Goal: Task Accomplishment & Management: Use online tool/utility

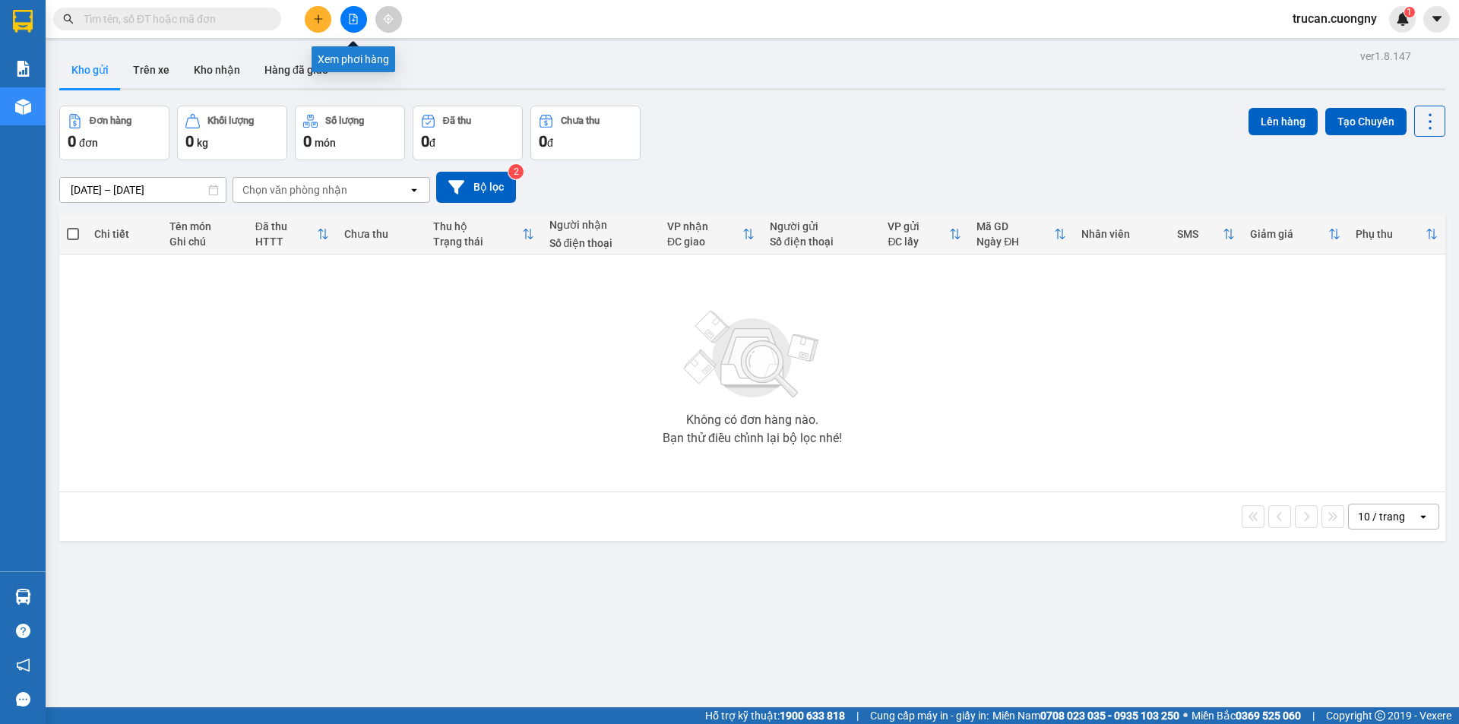
click at [356, 18] on icon "file-add" at bounding box center [353, 19] width 11 height 11
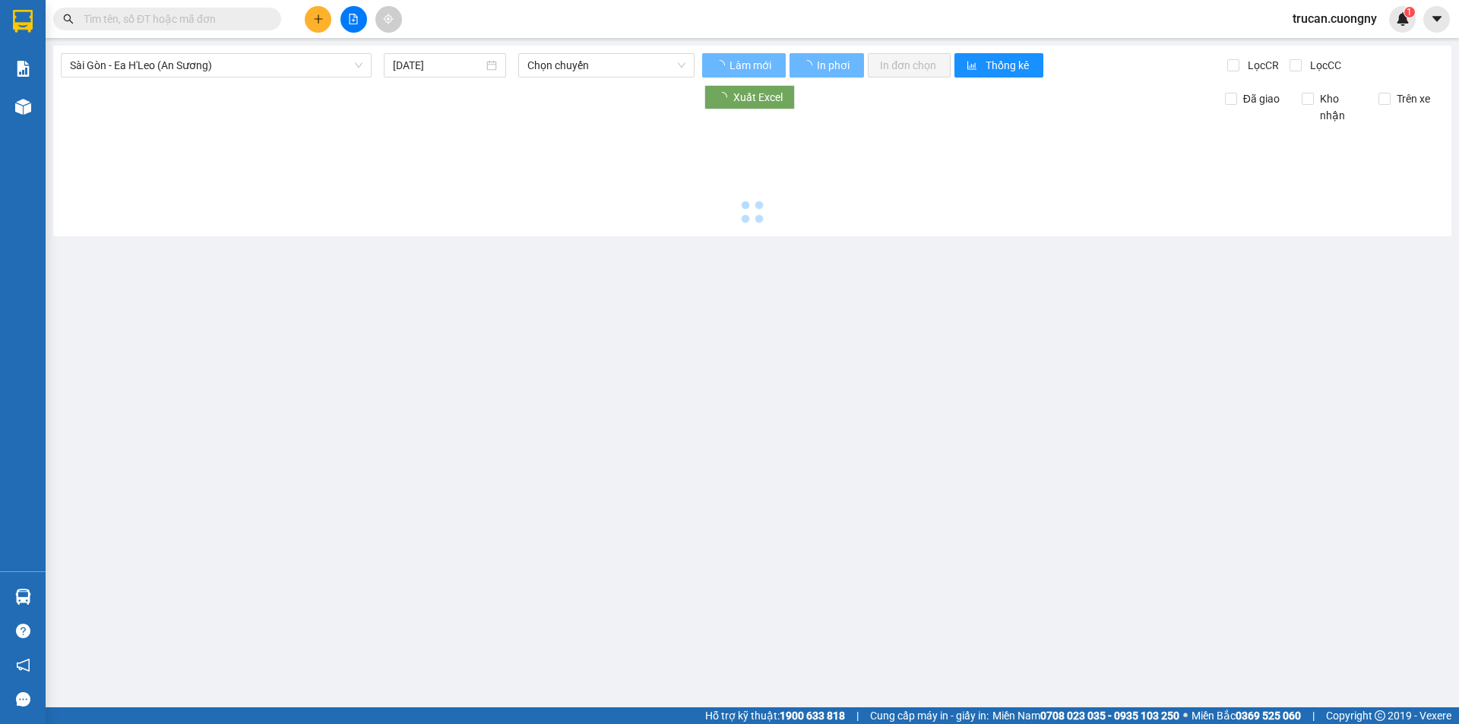
type input "[DATE]"
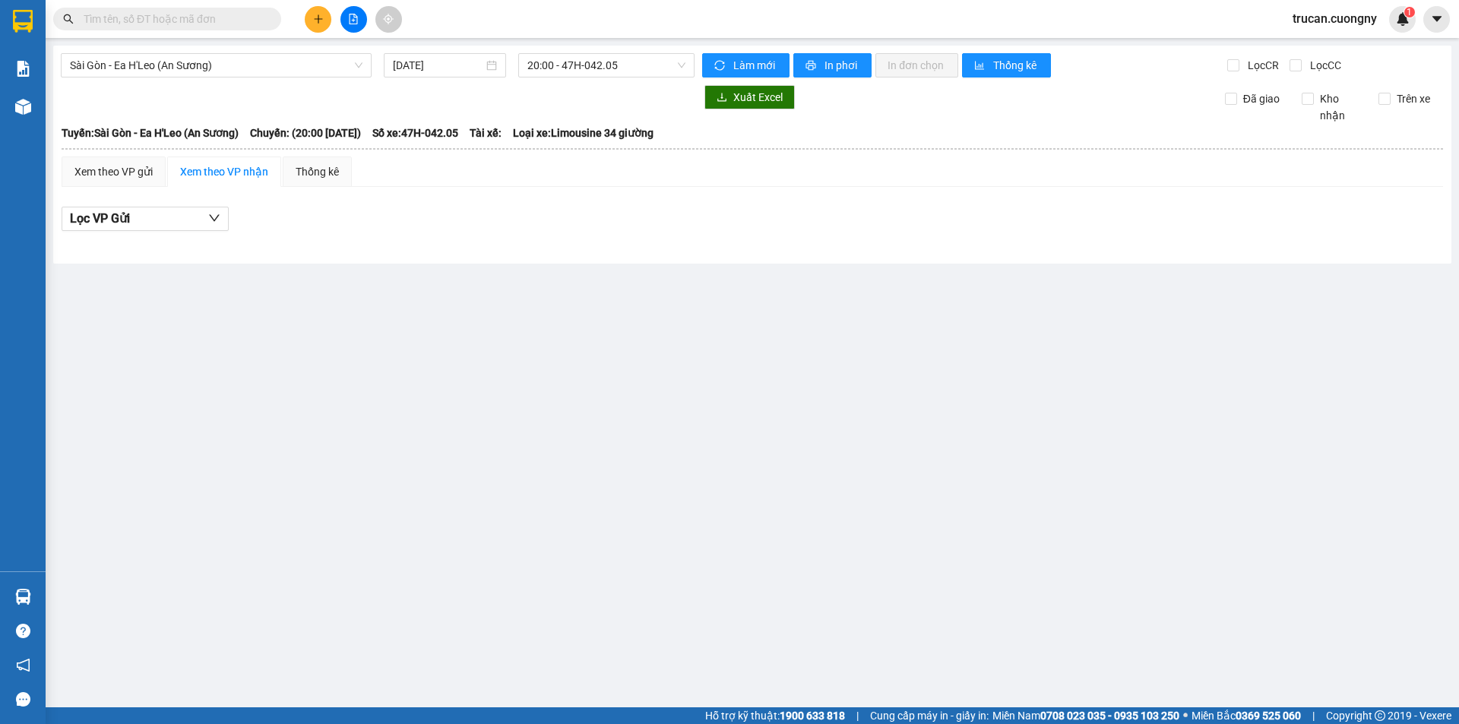
click at [249, 52] on div "[GEOGRAPHIC_DATA] - Ea H'[PERSON_NAME] (An [PERSON_NAME]) [DATE] 20:00 - 47H-04…" at bounding box center [752, 155] width 1399 height 218
click at [250, 68] on span "Sài Gòn - Ea H'Leo (An Sương)" at bounding box center [216, 65] width 293 height 23
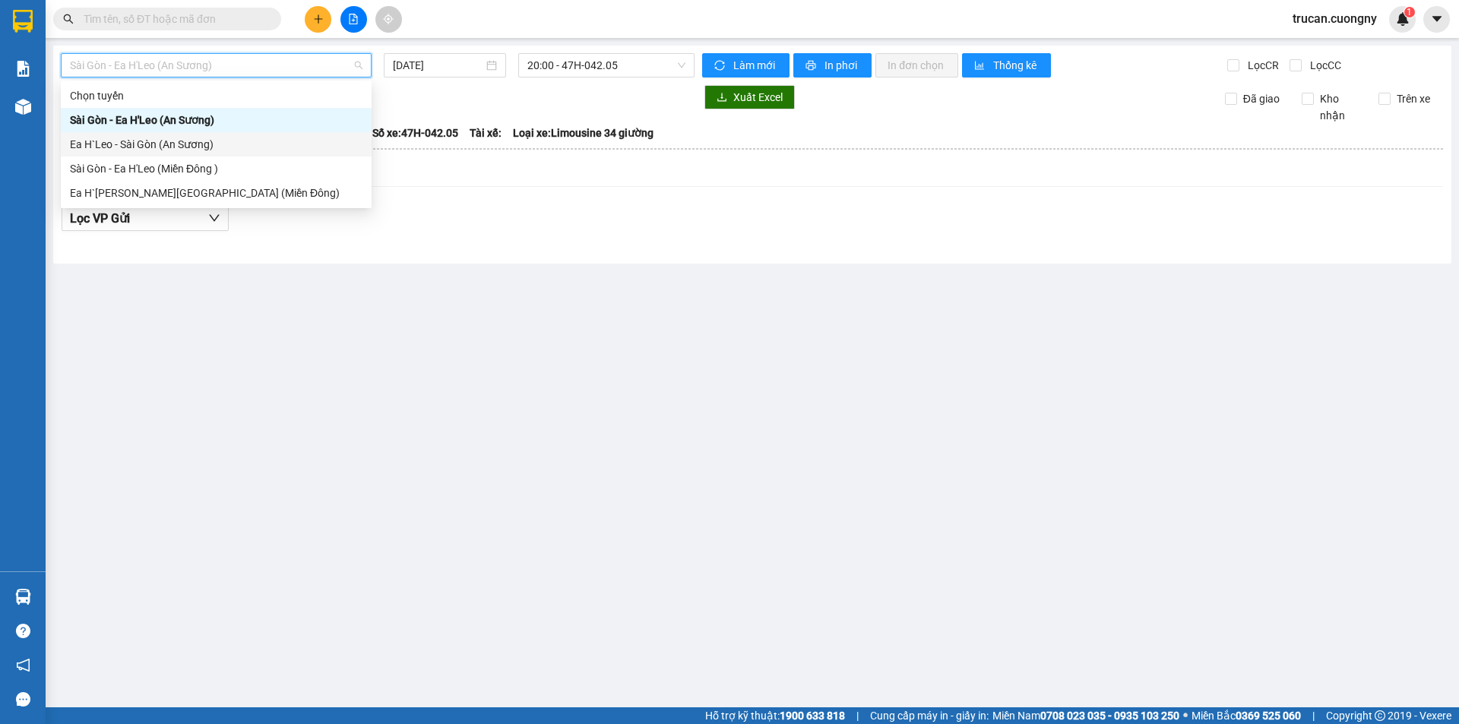
click at [230, 154] on div "Ea H`Leo - Sài Gòn (An Sương)" at bounding box center [216, 144] width 311 height 24
type input "[DATE]"
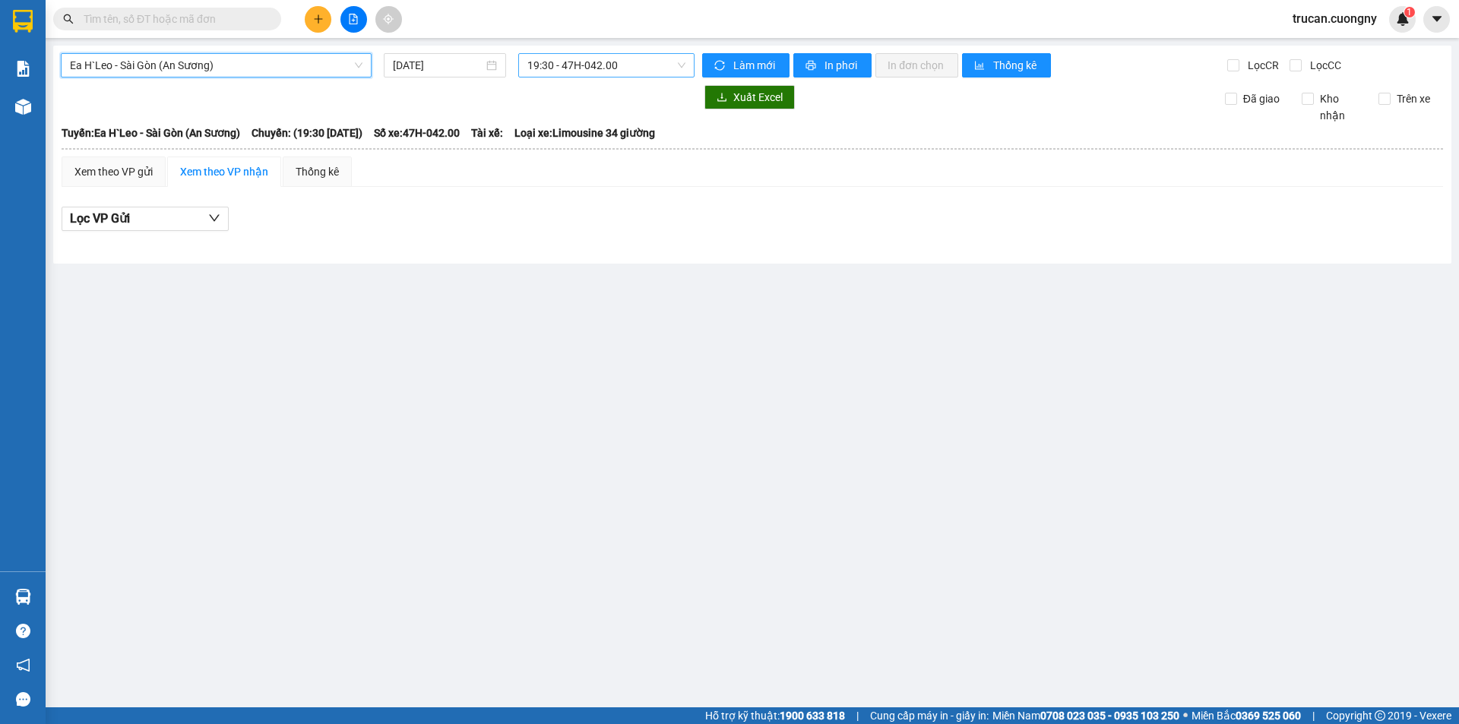
type input "`"
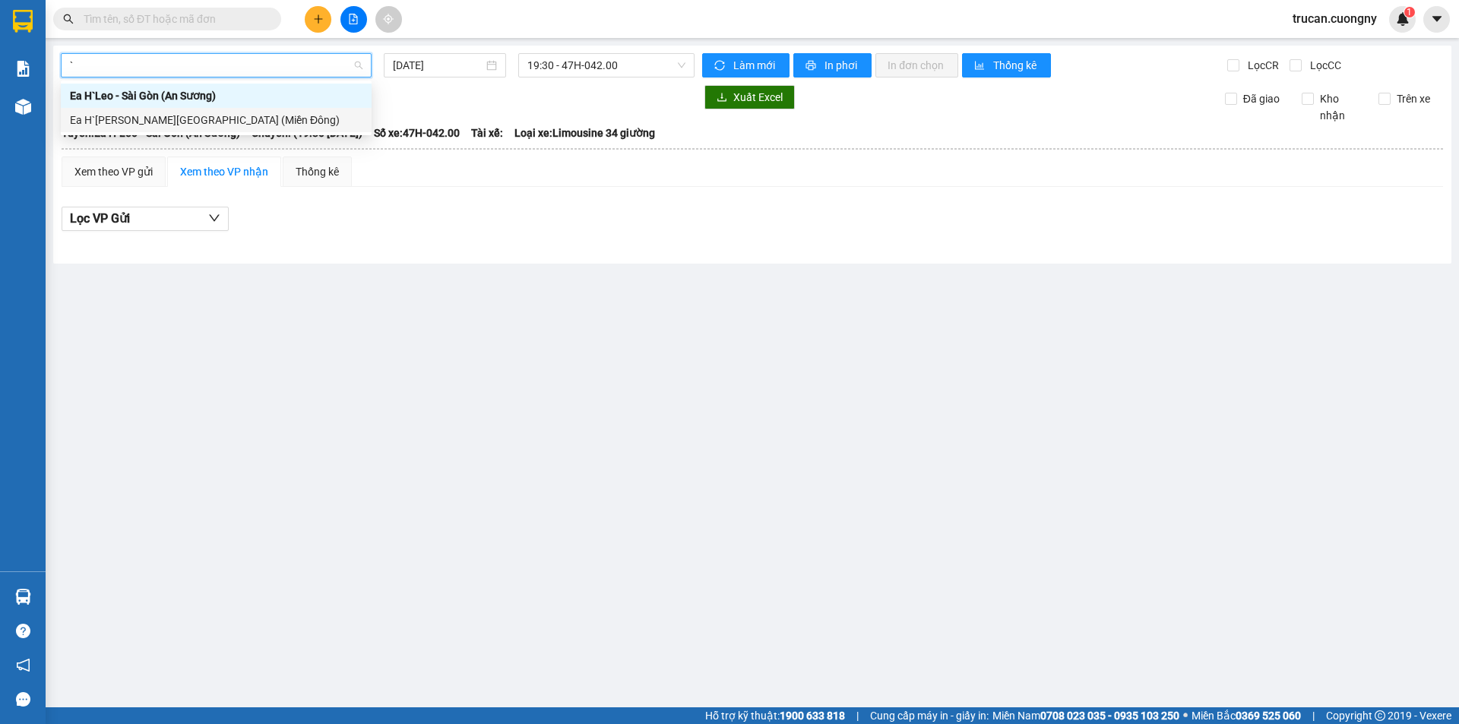
click at [232, 117] on div "Ea H`[PERSON_NAME][GEOGRAPHIC_DATA] (Miền Đông)" at bounding box center [216, 120] width 293 height 17
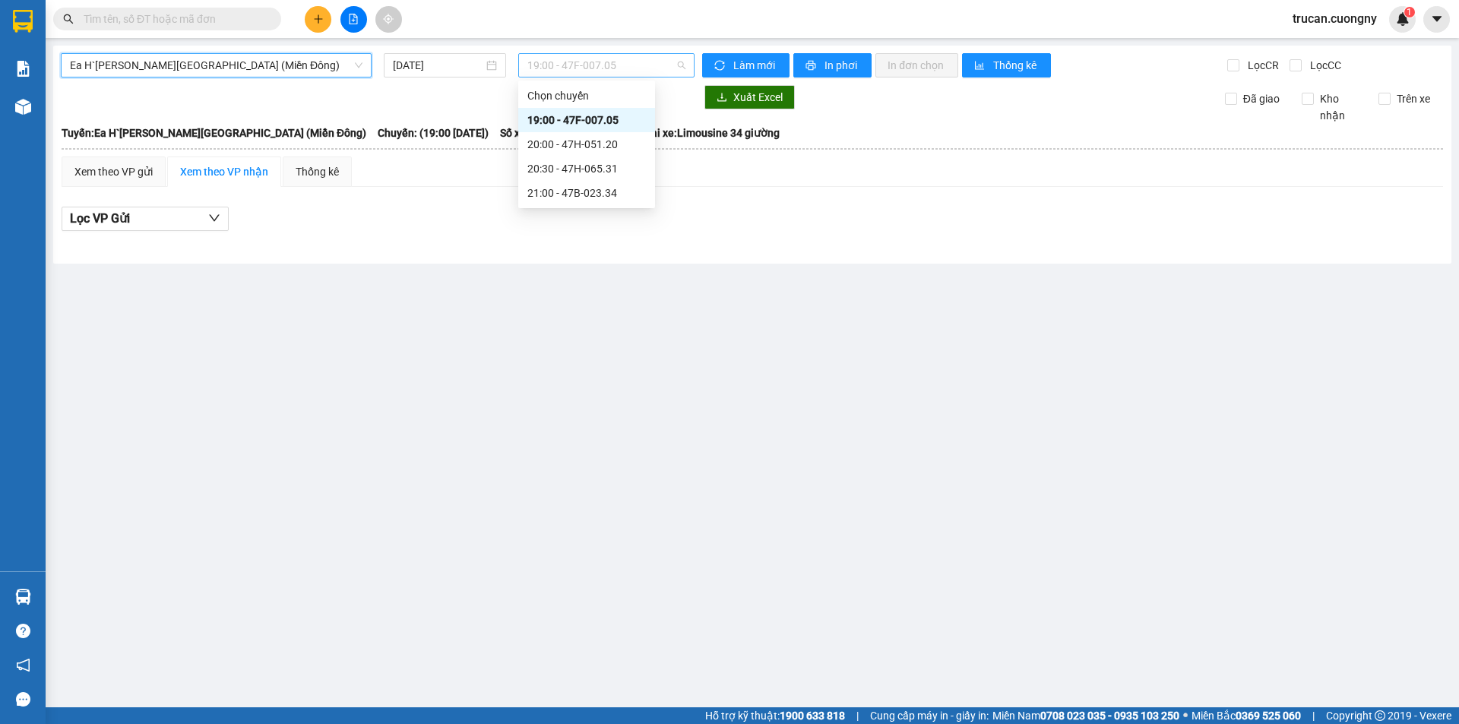
click at [621, 62] on span "19:00 - 47F-007.05" at bounding box center [606, 65] width 158 height 23
click at [622, 62] on span "19:00 - 47F-007.05" at bounding box center [606, 65] width 158 height 23
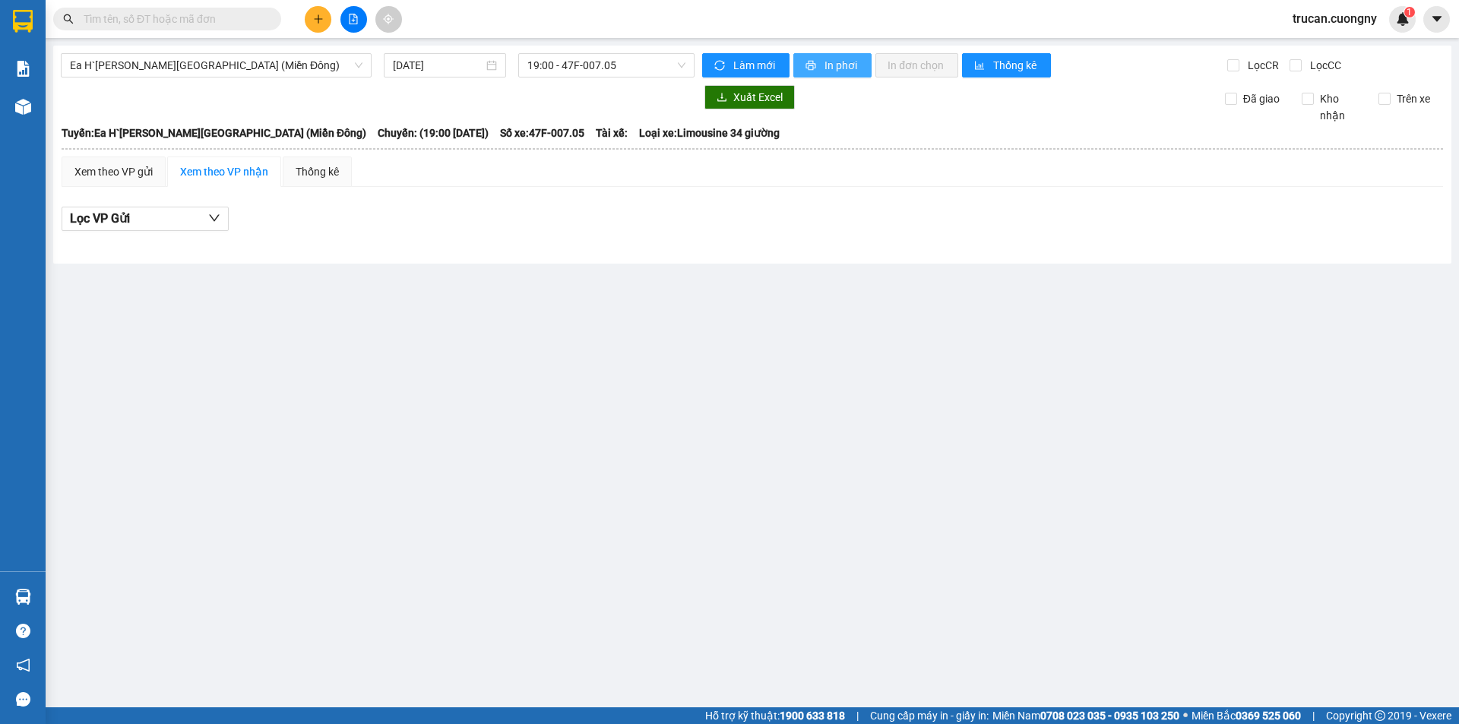
click at [844, 55] on button "In phơi" at bounding box center [833, 65] width 78 height 24
click at [578, 67] on span "19:00 - 47F-007.05" at bounding box center [606, 65] width 158 height 23
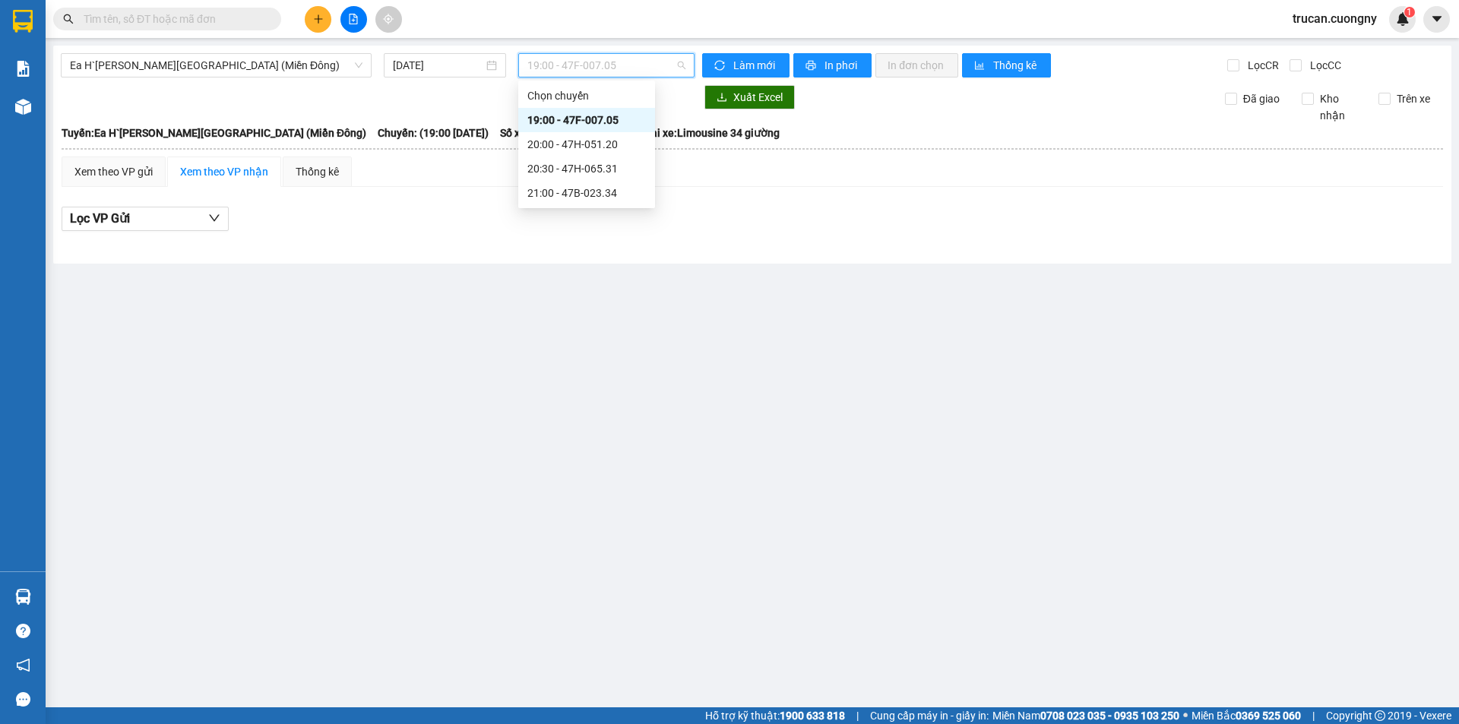
click at [604, 120] on div "19:00 - 47F-007.05" at bounding box center [586, 120] width 119 height 17
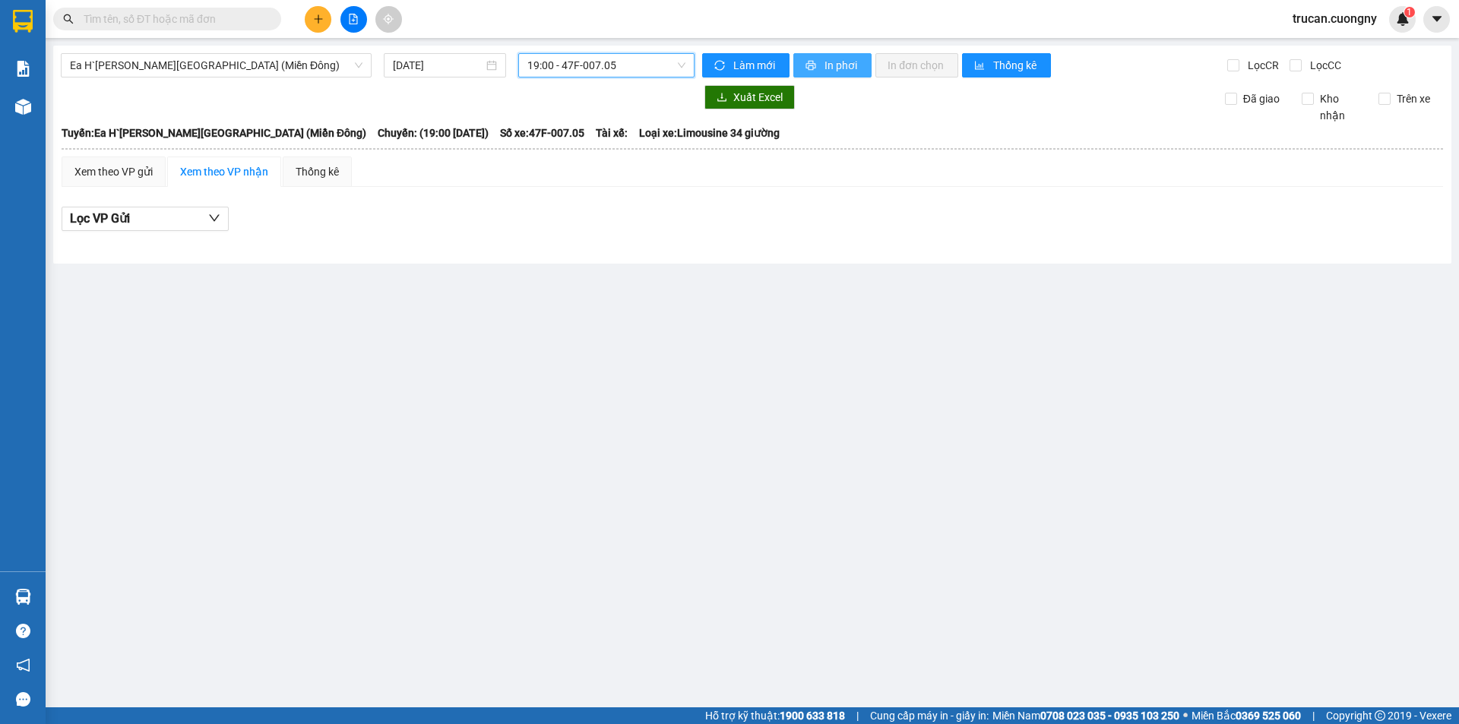
click at [830, 64] on span "In phơi" at bounding box center [842, 65] width 35 height 17
click at [607, 70] on span "19:00 - 47F-007.05" at bounding box center [606, 65] width 158 height 23
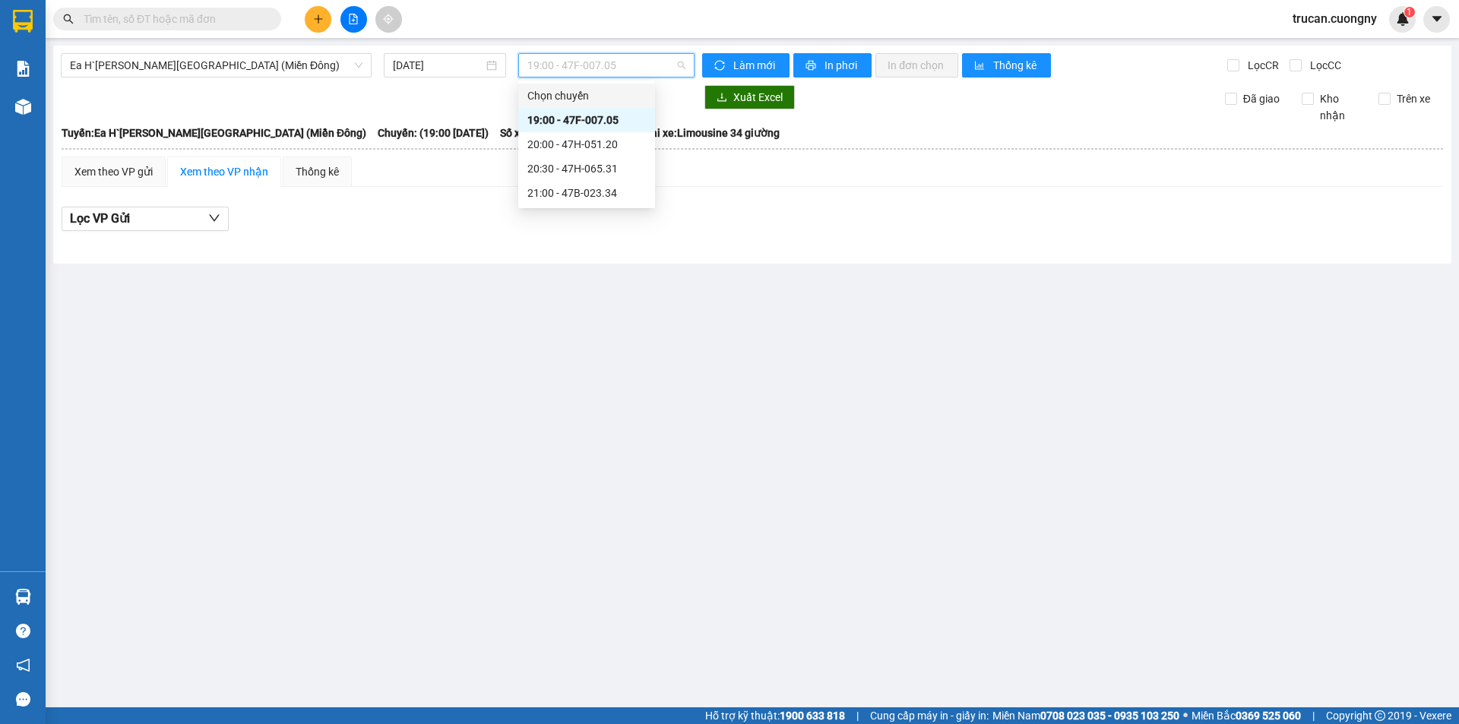
drag, startPoint x: 597, startPoint y: 60, endPoint x: 507, endPoint y: 40, distance: 92.6
click at [597, 59] on span "19:00 - 47F-007.05" at bounding box center [606, 65] width 158 height 23
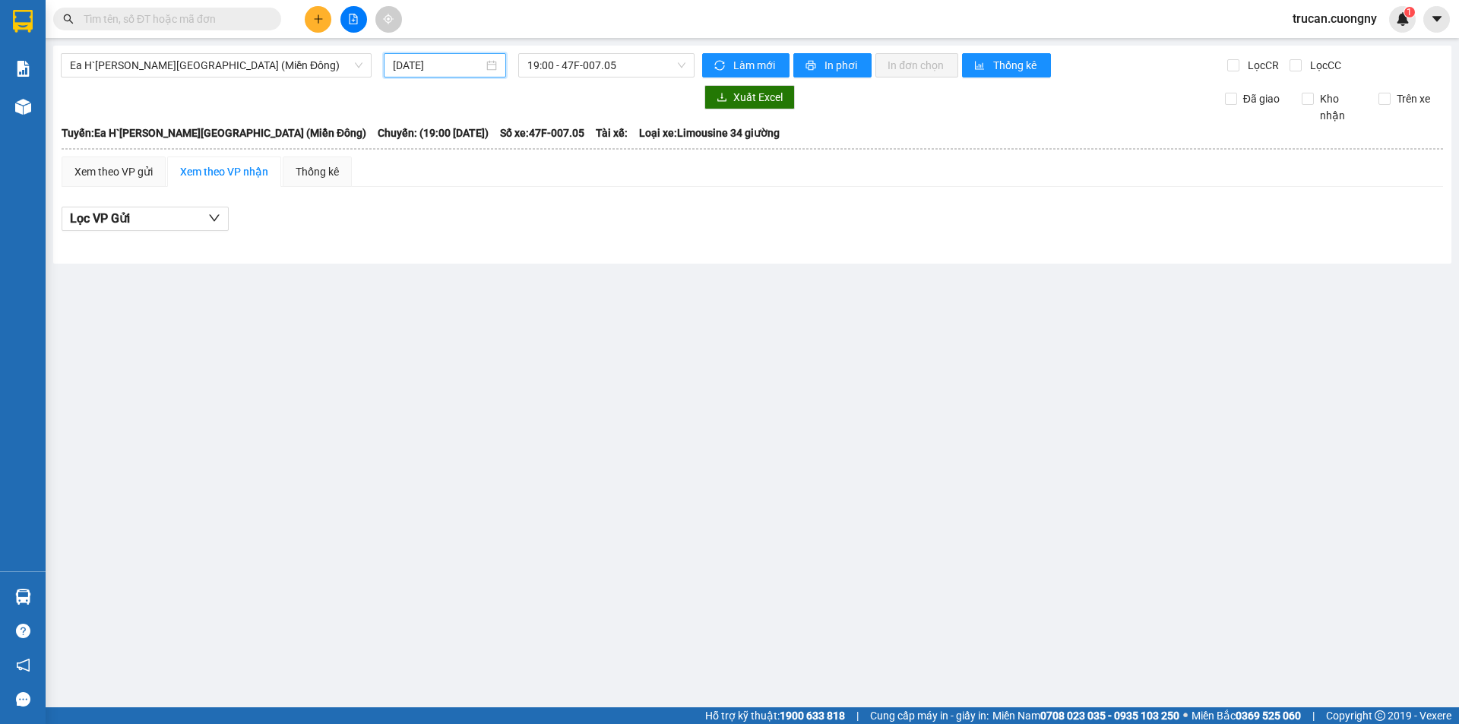
click at [465, 70] on input "[DATE]" at bounding box center [438, 65] width 90 height 17
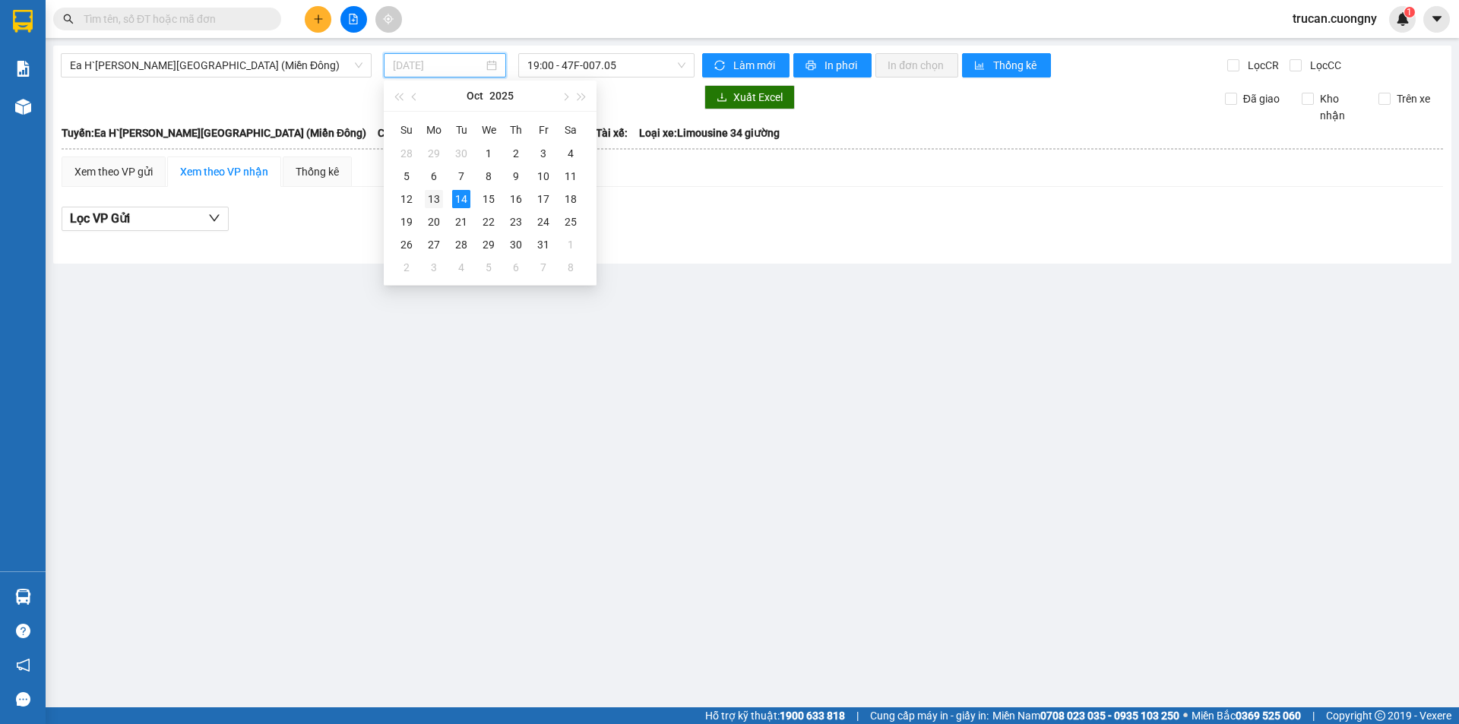
click at [440, 203] on div "13" at bounding box center [434, 199] width 18 height 18
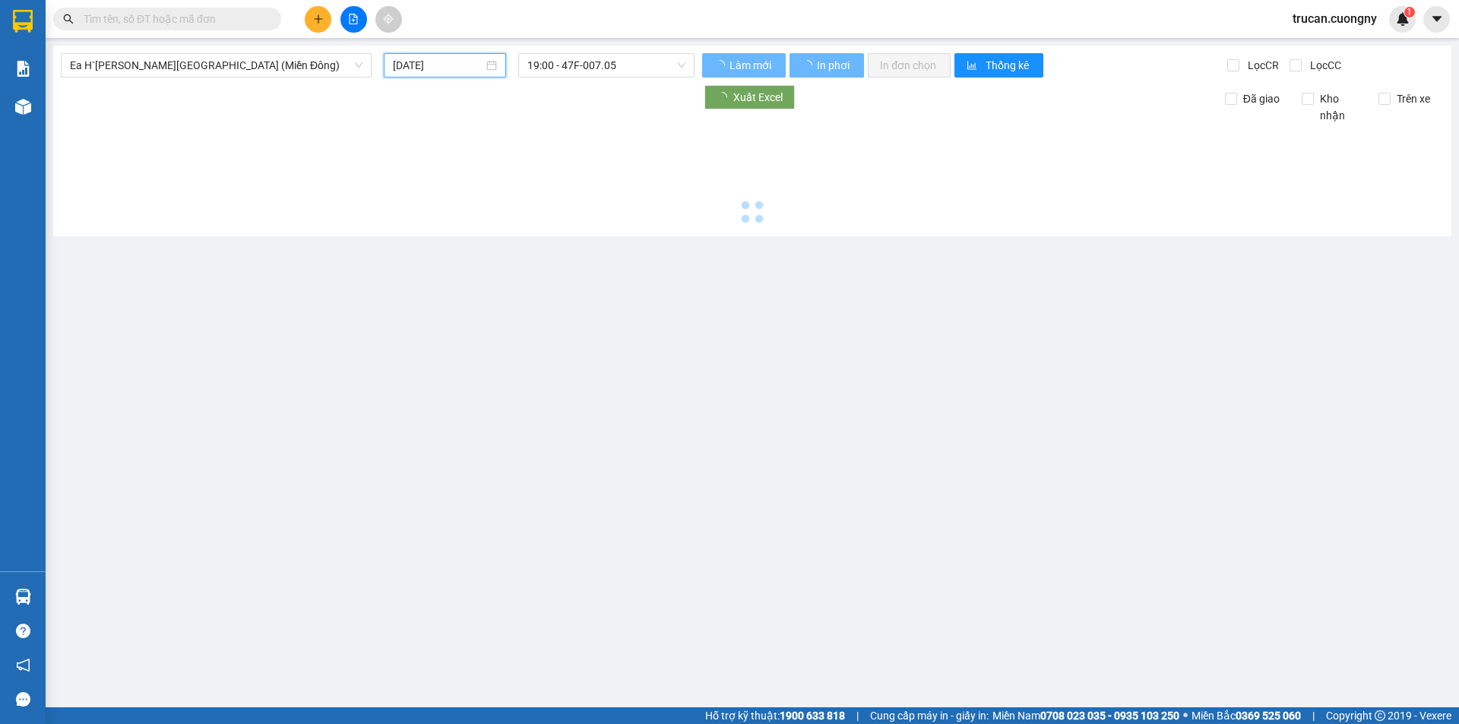
type input "[DATE]"
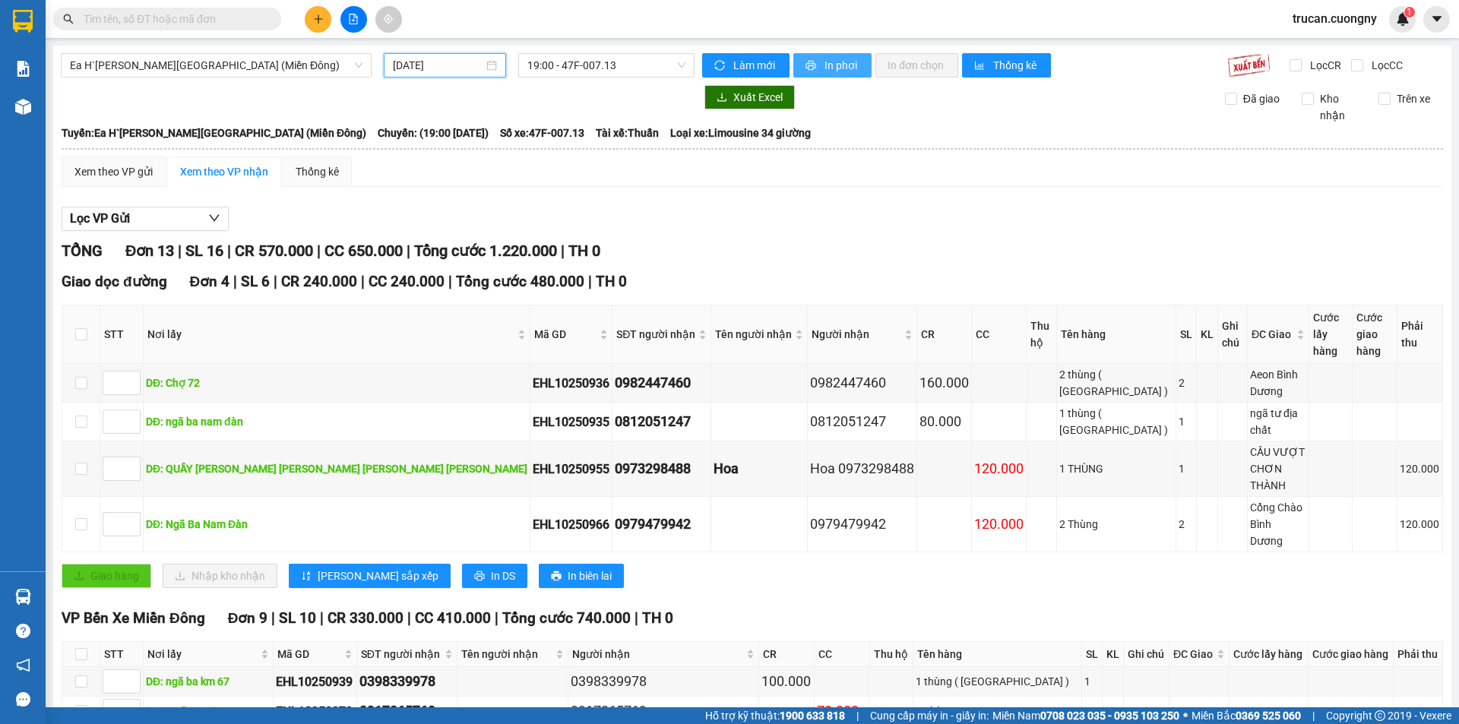
click at [835, 67] on span "In phơi" at bounding box center [842, 65] width 35 height 17
click at [827, 67] on span "In phơi" at bounding box center [842, 65] width 35 height 17
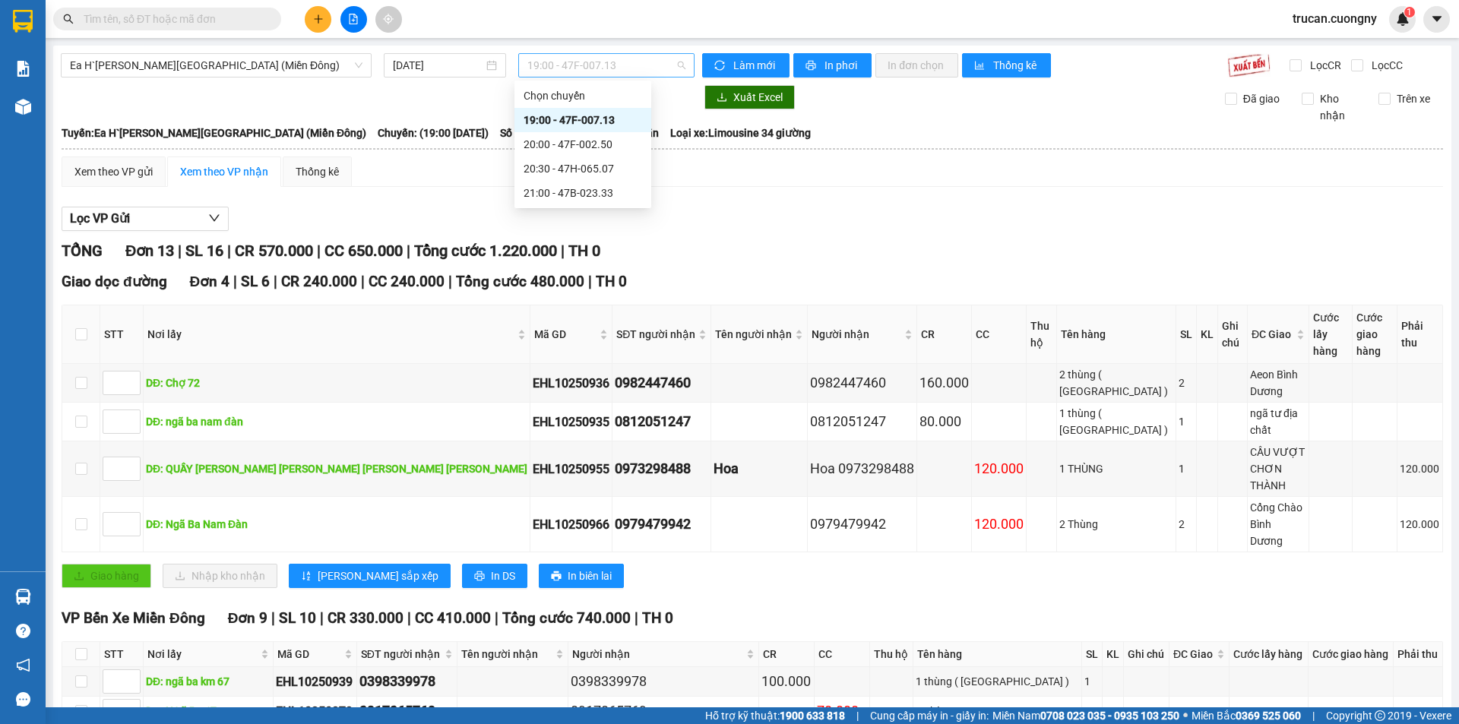
click at [626, 62] on span "19:00 - 47F-007.13" at bounding box center [606, 65] width 158 height 23
click at [612, 144] on div "20:00 - 47F-002.50" at bounding box center [583, 144] width 119 height 17
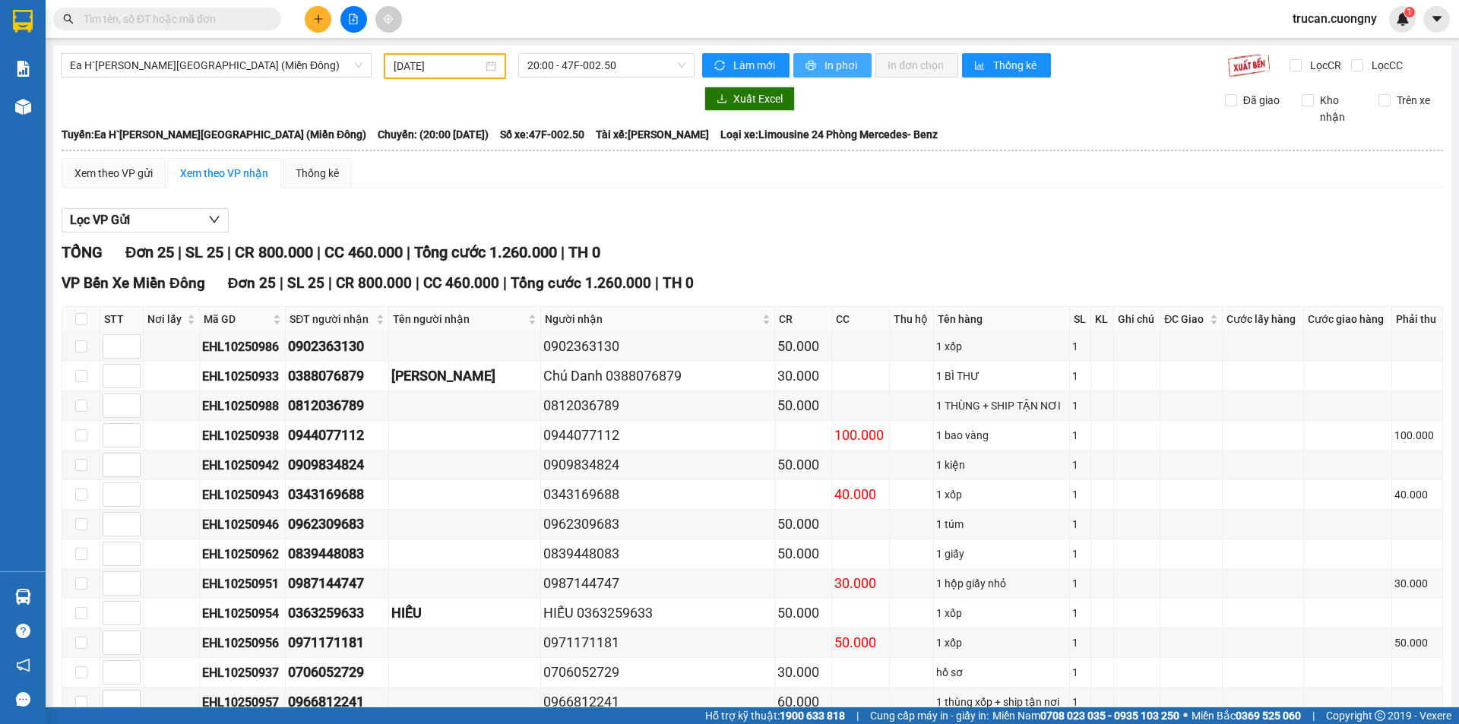
click at [825, 68] on span "In phơi" at bounding box center [842, 65] width 35 height 17
click at [660, 62] on span "20:00 - 47F-002.50" at bounding box center [606, 65] width 158 height 23
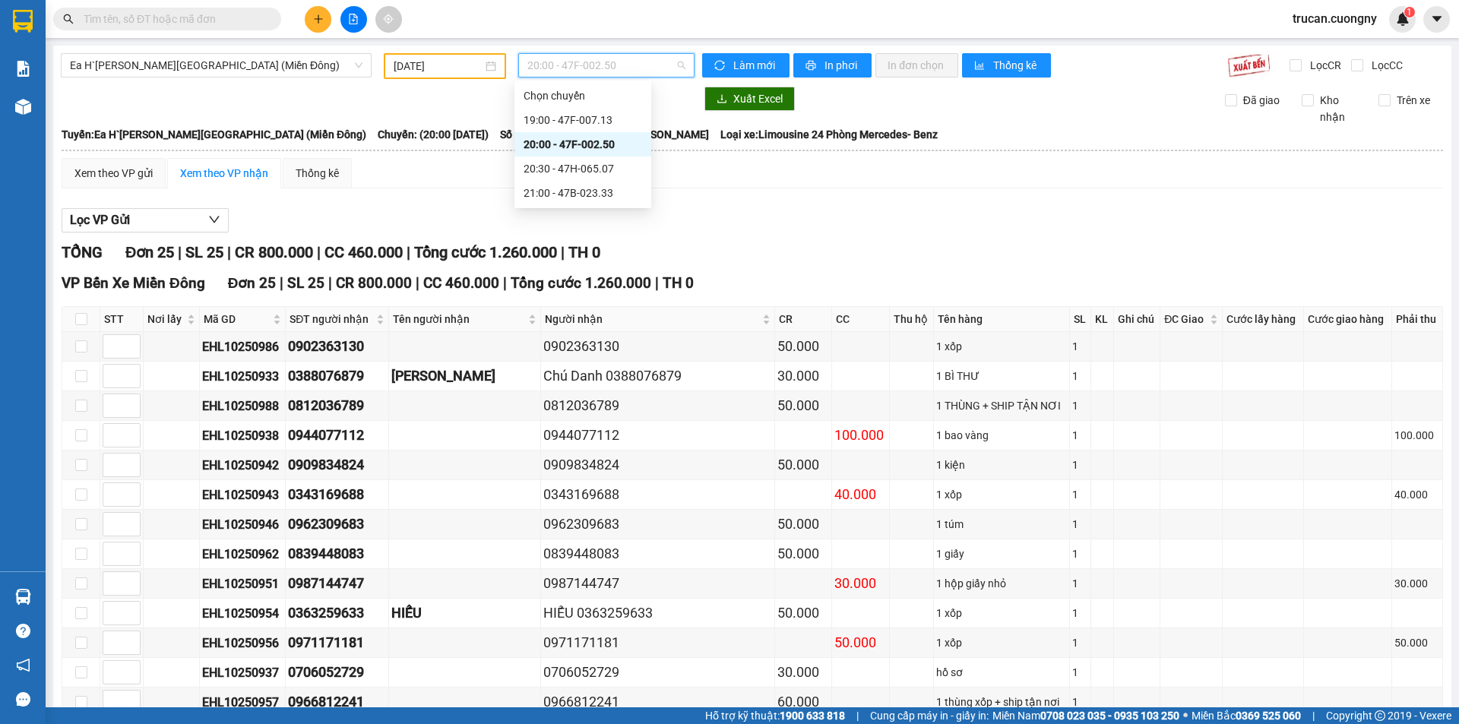
click at [660, 63] on span "20:00 - 47F-002.50" at bounding box center [606, 65] width 158 height 23
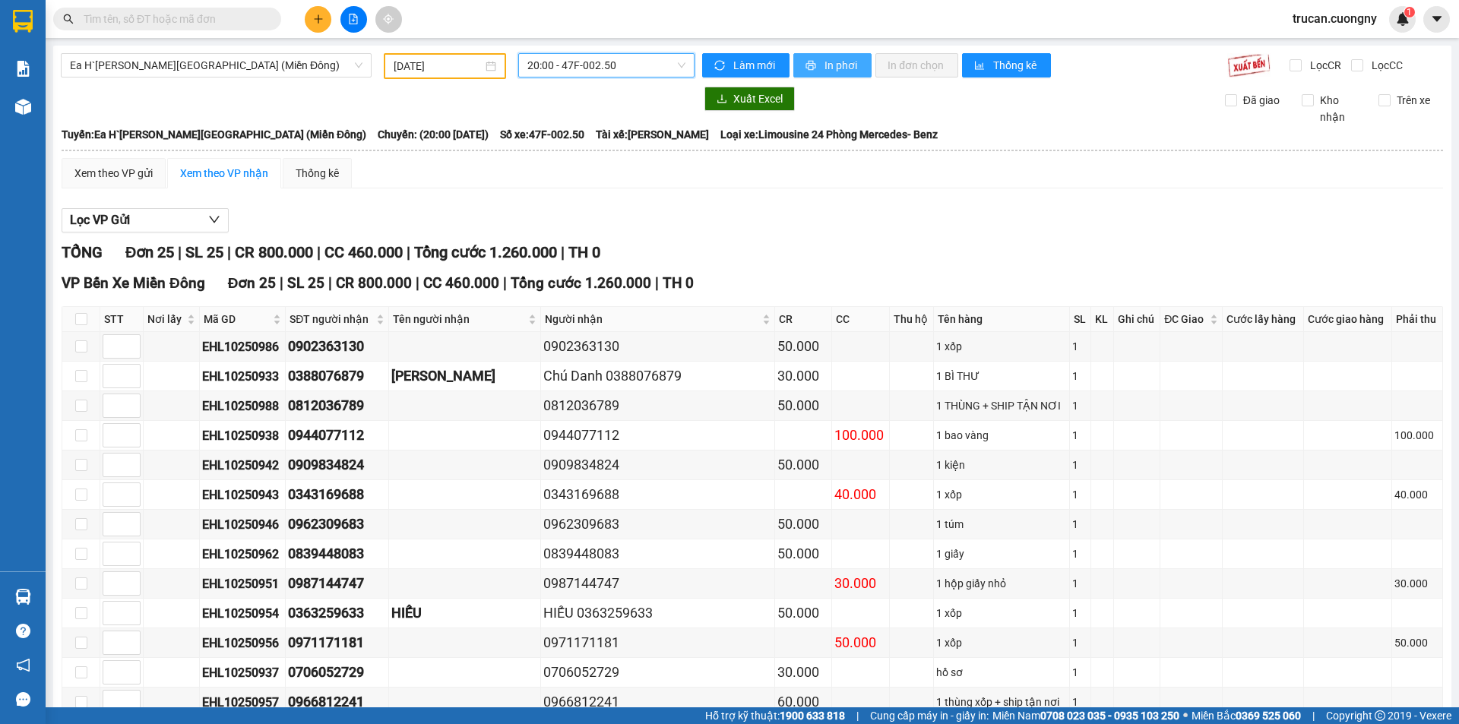
click at [828, 66] on span "In phơi" at bounding box center [842, 65] width 35 height 17
click at [600, 65] on span "20:00 - 47F-002.50" at bounding box center [606, 65] width 158 height 23
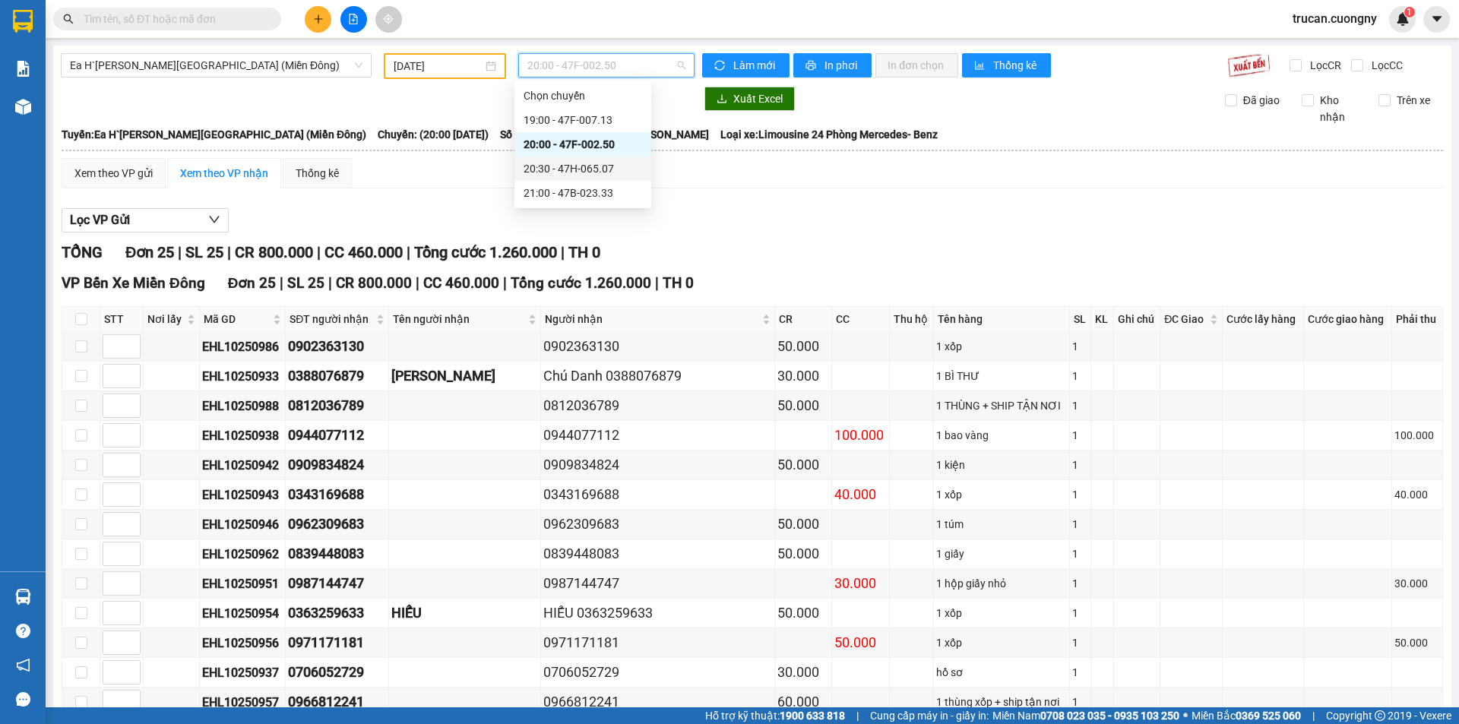
click at [594, 169] on div "20:30 - 47H-065.07" at bounding box center [583, 168] width 119 height 17
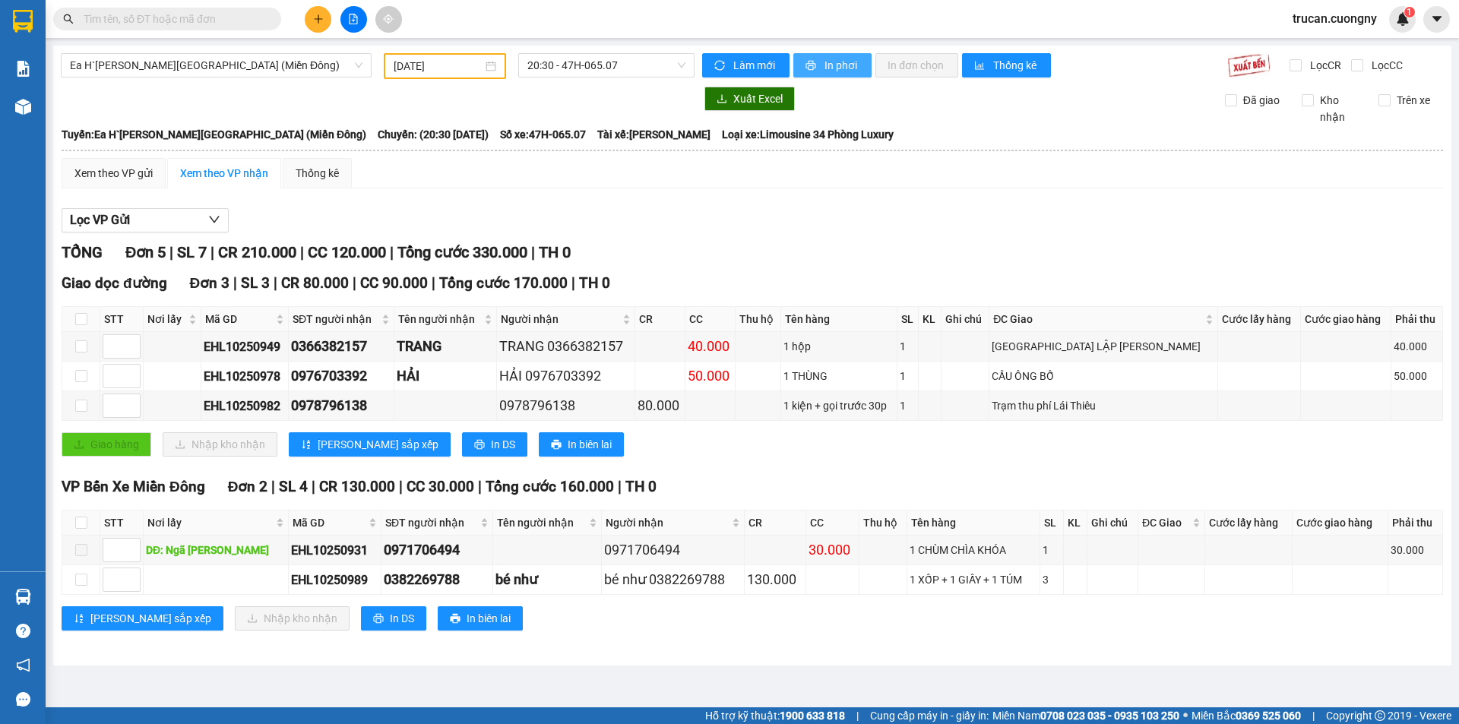
click at [844, 64] on span "In phơi" at bounding box center [842, 65] width 35 height 17
click at [616, 68] on span "20:30 - 47H-065.07" at bounding box center [606, 65] width 158 height 23
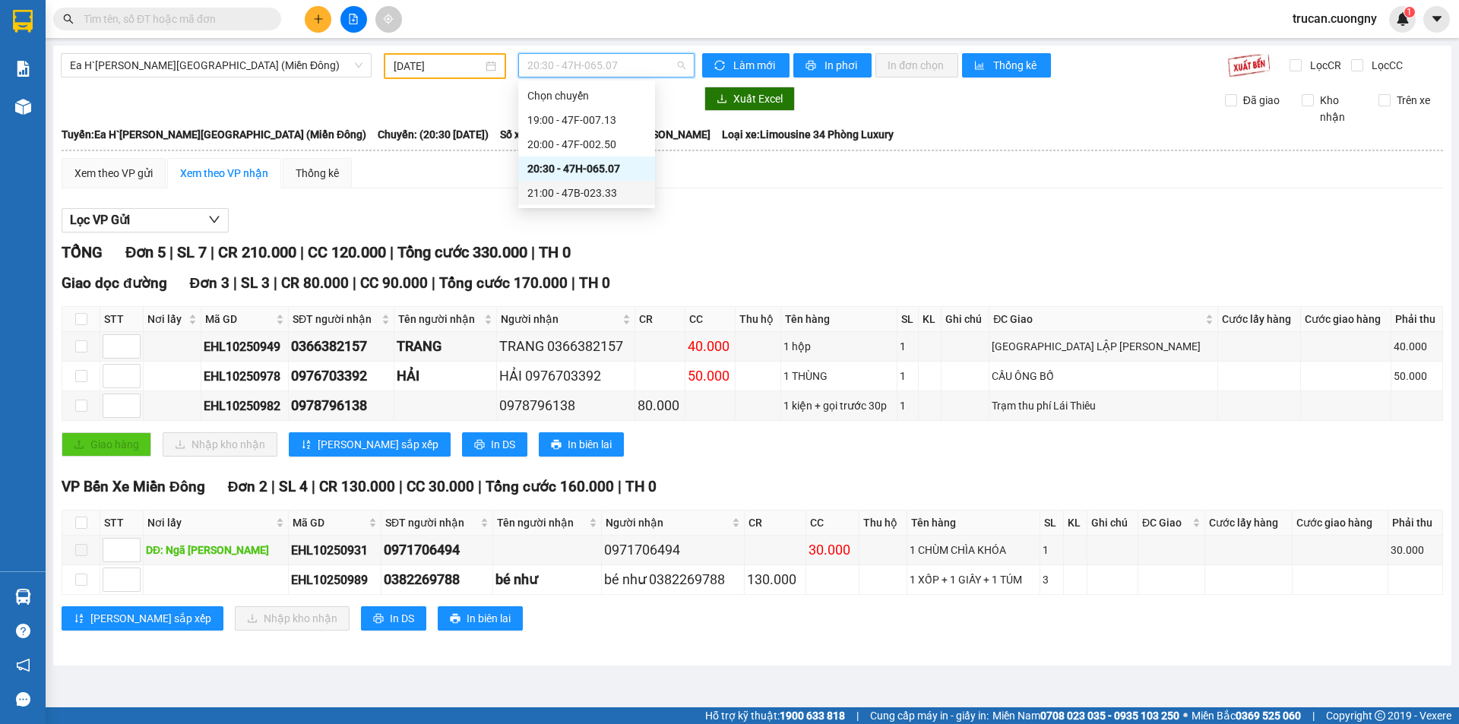
click at [613, 192] on div "21:00 - 47B-023.33" at bounding box center [586, 193] width 119 height 17
